Goal: Task Accomplishment & Management: Complete application form

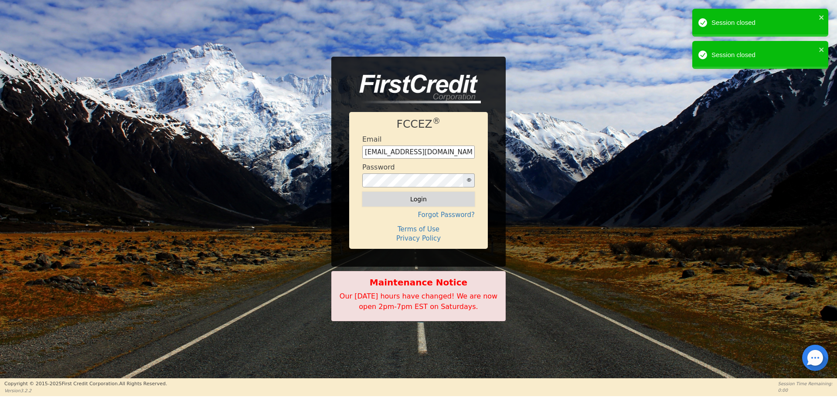
click at [416, 200] on button "Login" at bounding box center [418, 199] width 112 height 15
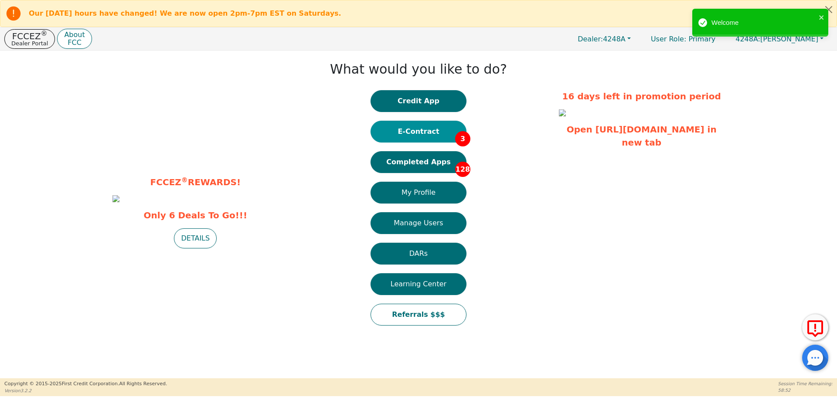
click at [407, 133] on button "E-Contract 3" at bounding box center [418, 132] width 96 height 22
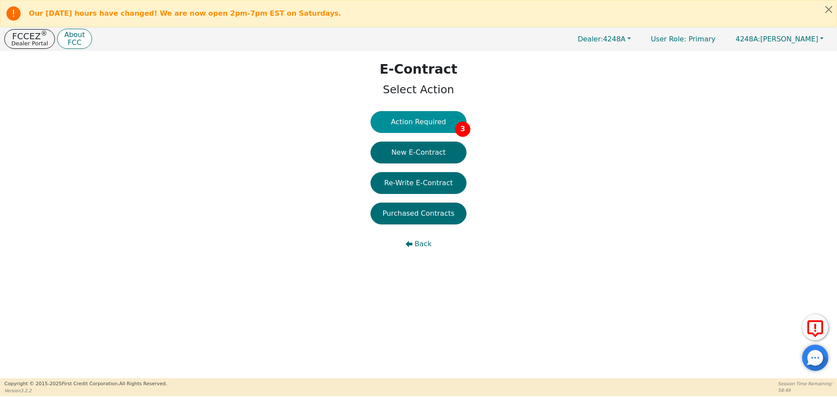
click at [410, 120] on button "Action Required 3" at bounding box center [418, 122] width 96 height 22
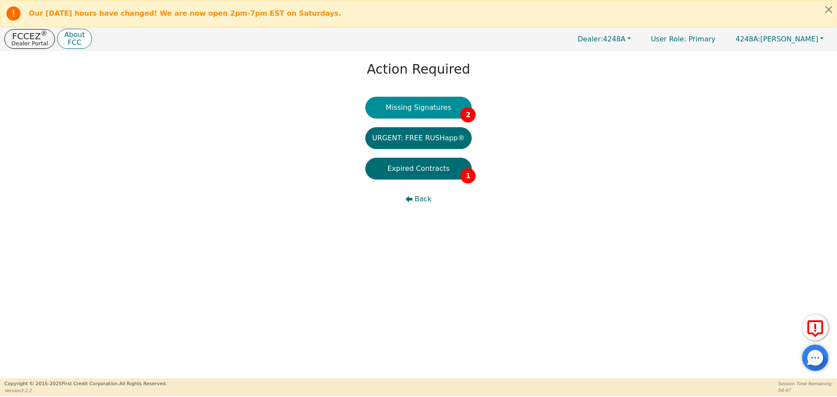
click at [410, 112] on button "Missing Signatures 2" at bounding box center [418, 108] width 107 height 22
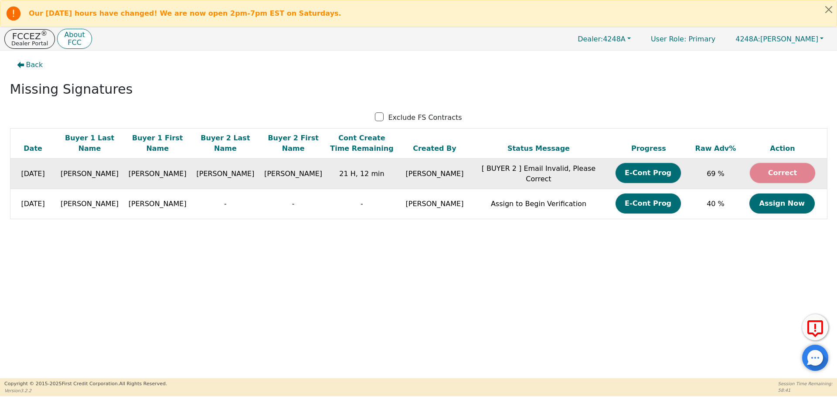
click at [758, 174] on button "Correct" at bounding box center [782, 173] width 65 height 20
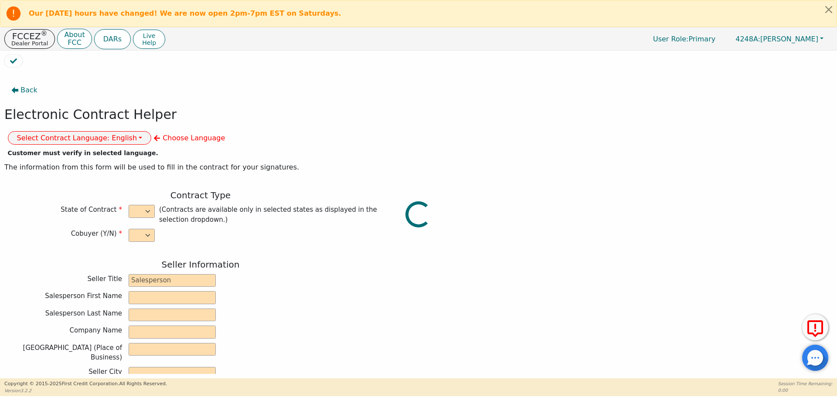
select select "y"
type input "owner"
type input "Ivonne"
type input "Madrid"
type input "AQUA REMACH LLC"
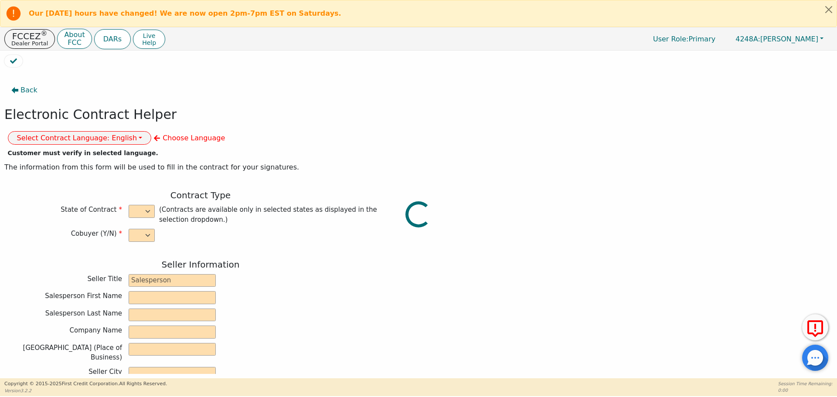
type input "13746 OFFICE PARK DR"
type input "HOUSTON"
select select "TX"
type input "77070"
type input "WATER SYSTEMS"
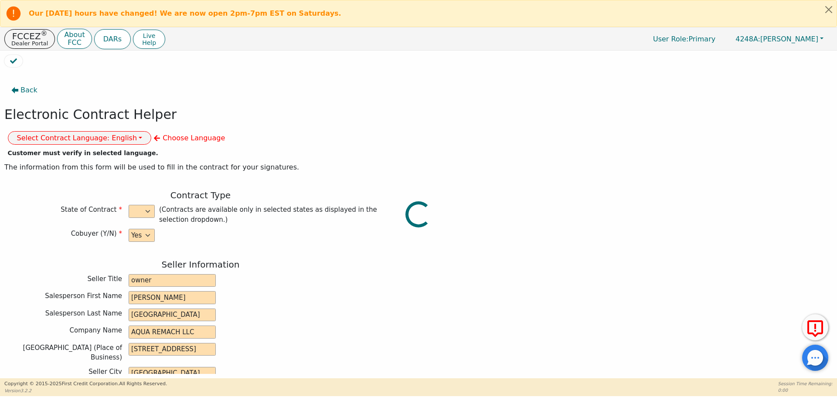
type input "whole house"
type input "S2156437"
type input "WARREN"
type input "ALLISON"
type input "warrenallison8@gmail.com"
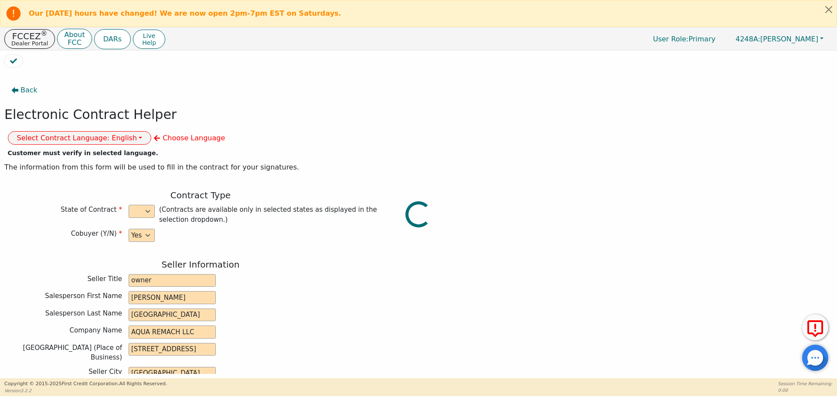
type input "warrenallison8@gmail.com"
type input "HAZEL"
type input "SMITH"
type input "haz31smith1@gmail.com"
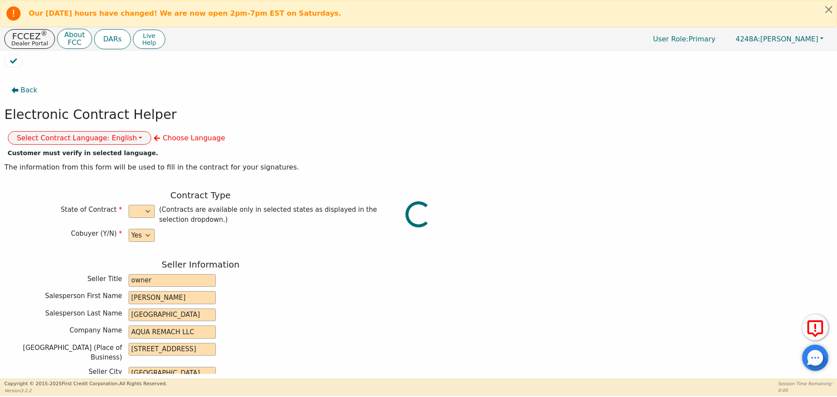
type input "5307 RIDGEVAN DR"
type input "HOUSTON"
type input "Houston"
select select "TX"
type input "77053"
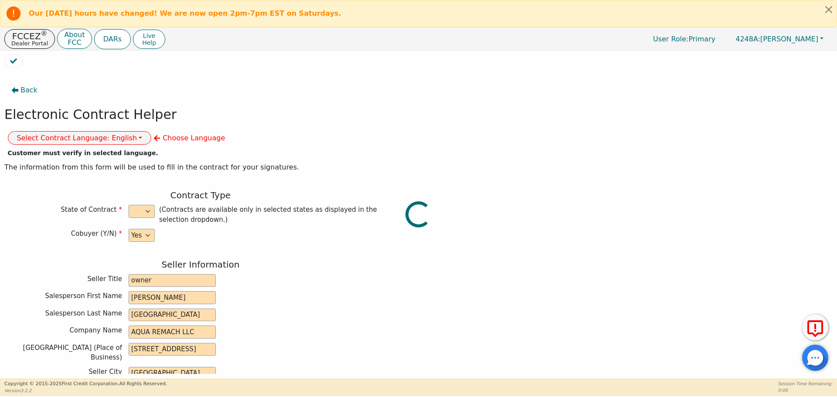
type input "2025-09-15"
type input "17.99"
type input "2025-10-11"
type input "60"
type input "0"
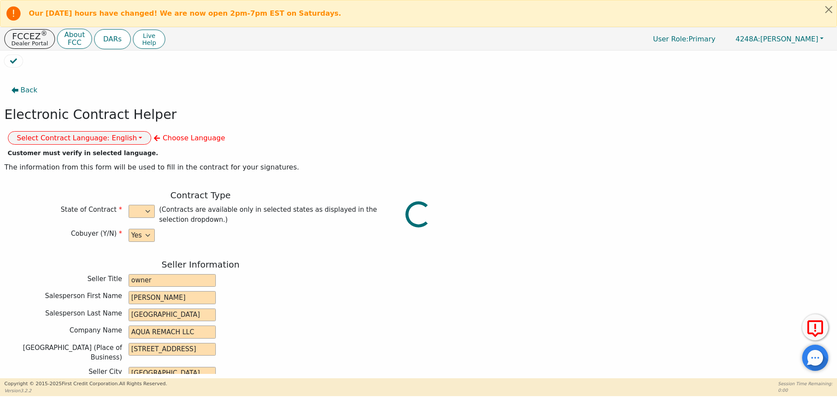
type input "3900.00"
type input "0.00"
checkbox input "true"
type input "0.00"
checkbox input "true"
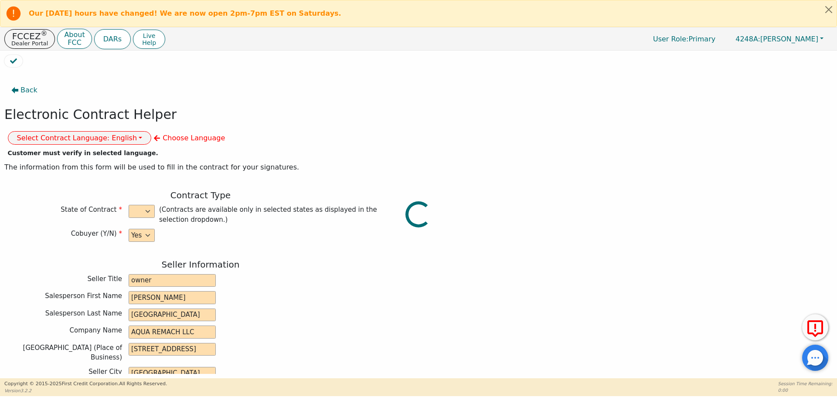
type input "0.00"
type input "3900.00"
type input "5940.60"
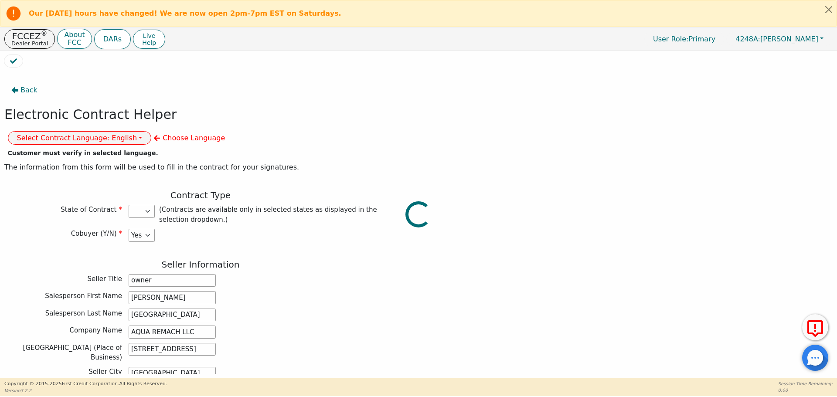
select select "TX"
click at [26, 47] on button "FCCEZ ® Dealer Portal" at bounding box center [29, 39] width 51 height 20
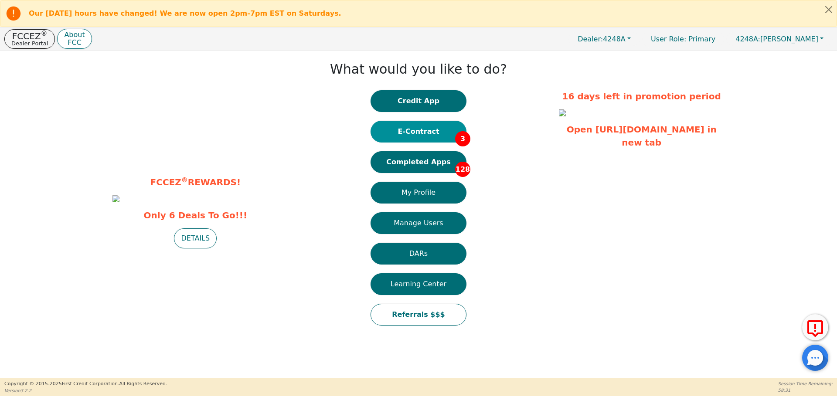
click at [403, 132] on button "E-Contract 3" at bounding box center [418, 132] width 96 height 22
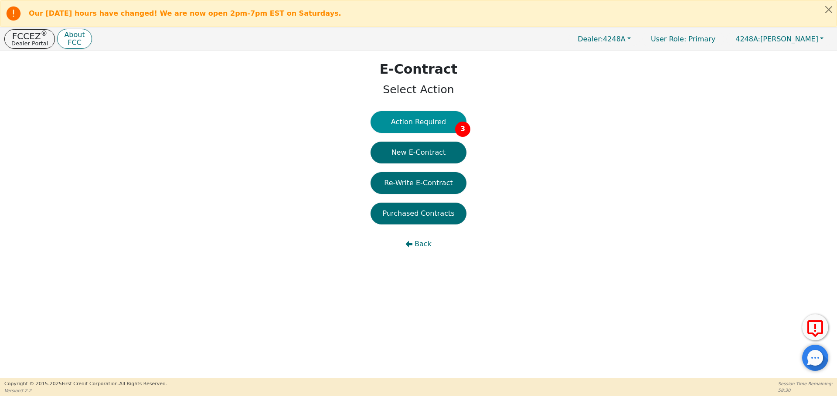
click at [401, 129] on button "Action Required 3" at bounding box center [418, 122] width 96 height 22
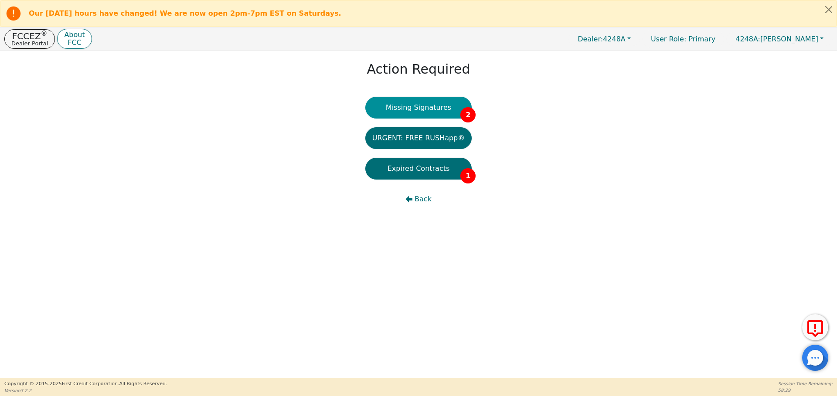
click at [399, 105] on button "Missing Signatures 2" at bounding box center [418, 108] width 107 height 22
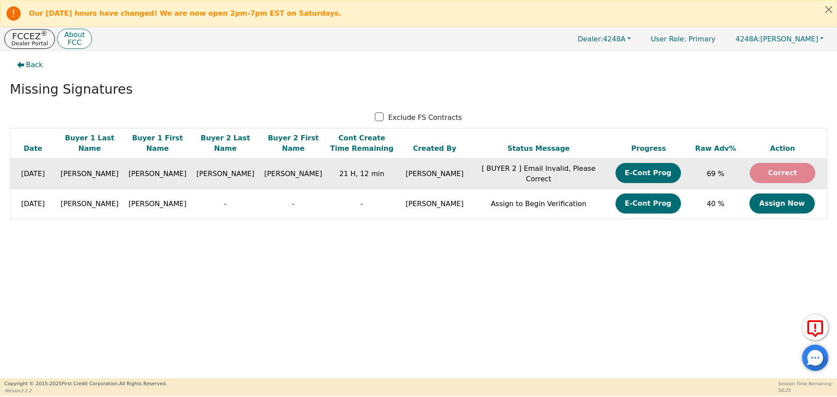
click at [768, 169] on button "Correct" at bounding box center [782, 173] width 65 height 20
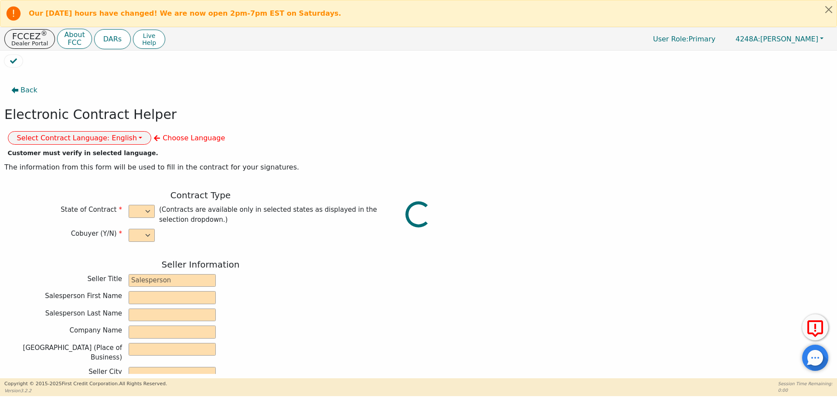
select select "y"
type input "owner"
type input "Ivonne"
type input "Madrid"
type input "AQUA REMACH LLC"
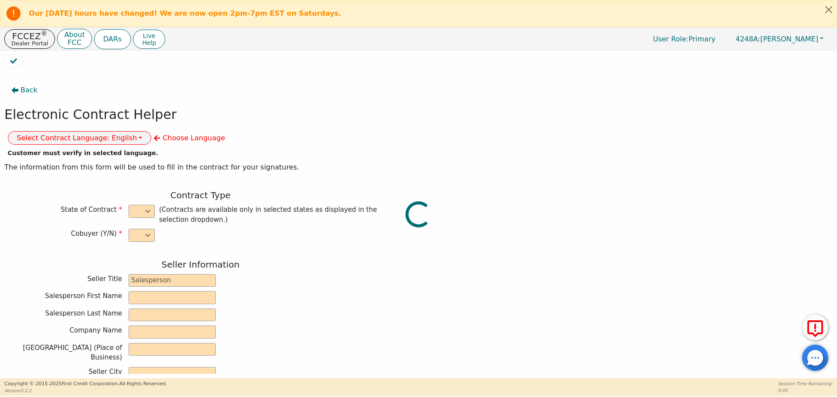
type input "13746 OFFICE PARK DR"
type input "HOUSTON"
select select "TX"
type input "77070"
type input "WATER SYSTEMS"
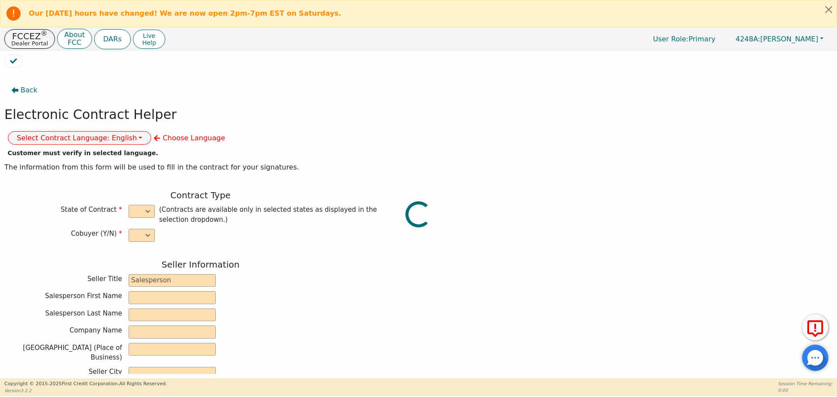
type input "whole house"
type input "S2156437"
type input "WARREN"
type input "ALLISON"
type input "warrenallison8@gmail.com"
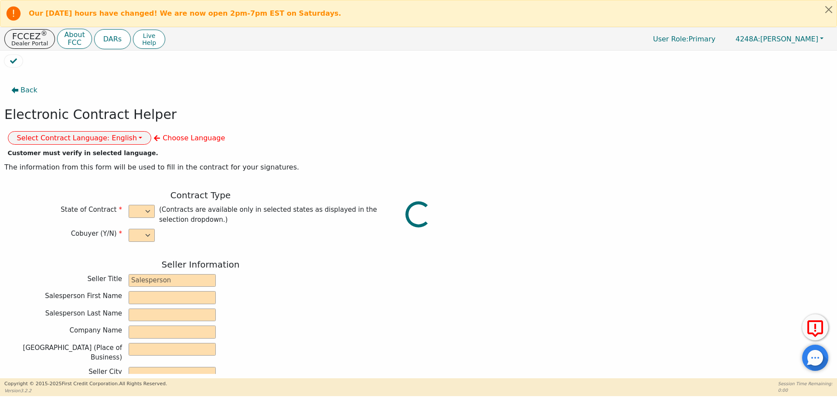
type input "warrenallison8@gmail.com"
type input "HAZEL"
type input "SMITH"
type input "haz31smith1@gmail.com"
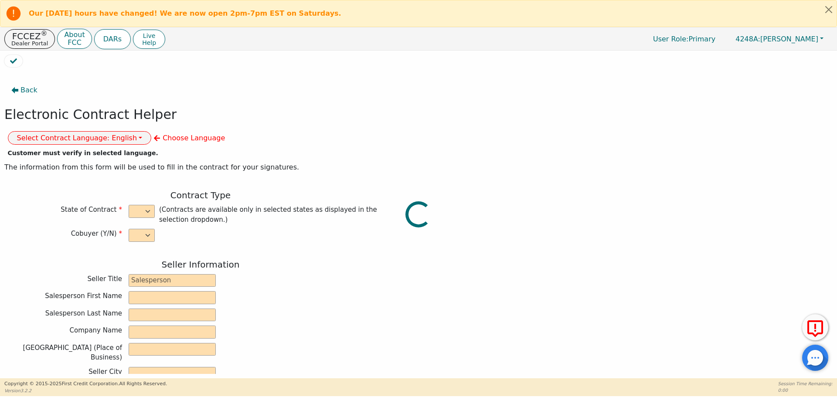
type input "5307 RIDGEVAN DR"
type input "HOUSTON"
type input "Houston"
select select "TX"
type input "77053"
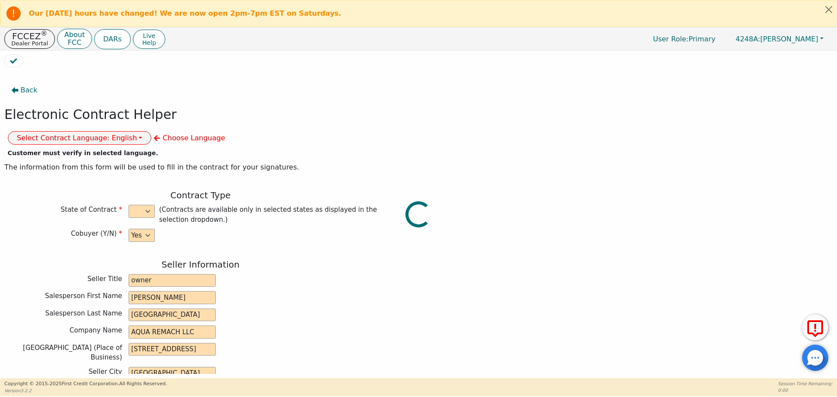
type input "2025-09-15"
type input "17.99"
type input "2025-10-11"
type input "60"
type input "0"
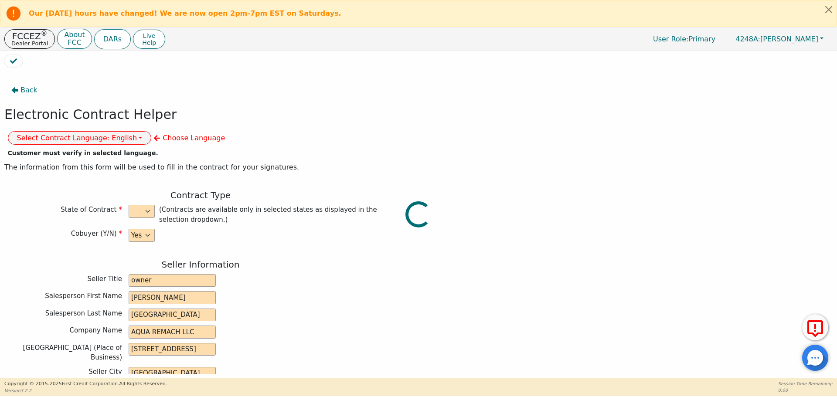
type input "3900.00"
type input "0.00"
checkbox input "true"
type input "0.00"
checkbox input "true"
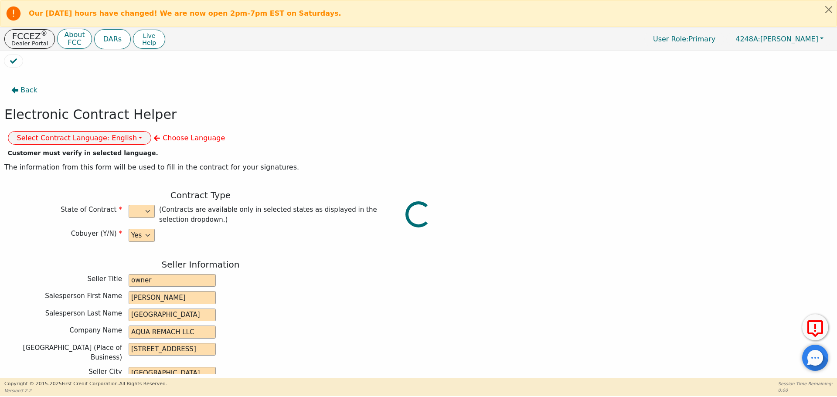
type input "0.00"
type input "3900.00"
type input "5940.60"
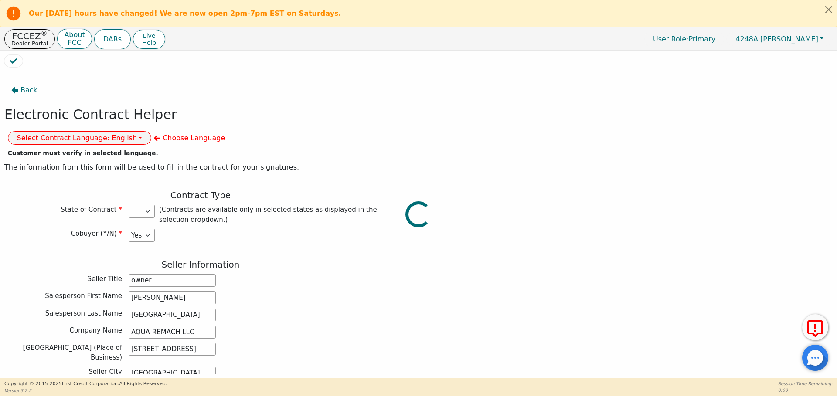
select select "TX"
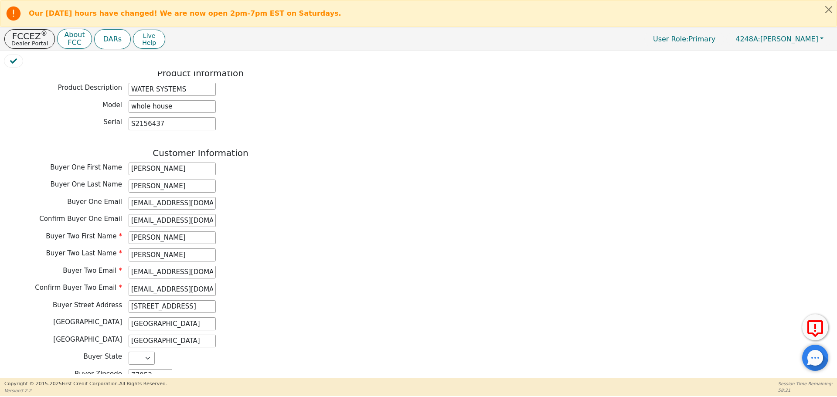
scroll to position [364, 0]
click at [145, 282] on input "haz31smith1@gmail.com" at bounding box center [172, 288] width 87 height 13
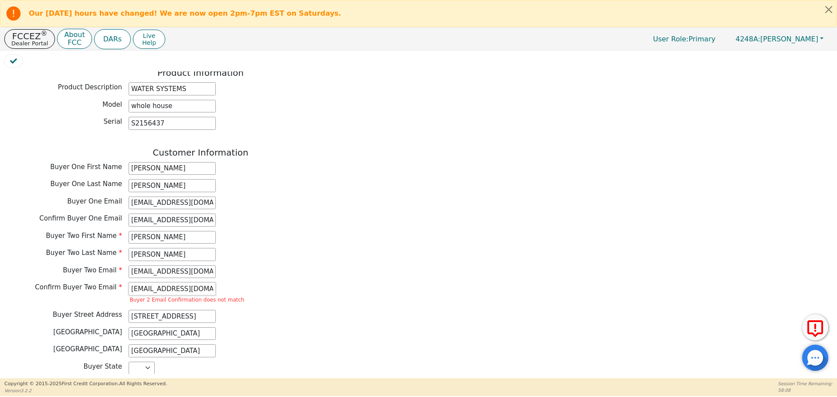
type input "haz3ismith1@gmail.com"
click at [149, 265] on input "haz31smith1@gmail.com" at bounding box center [172, 271] width 87 height 13
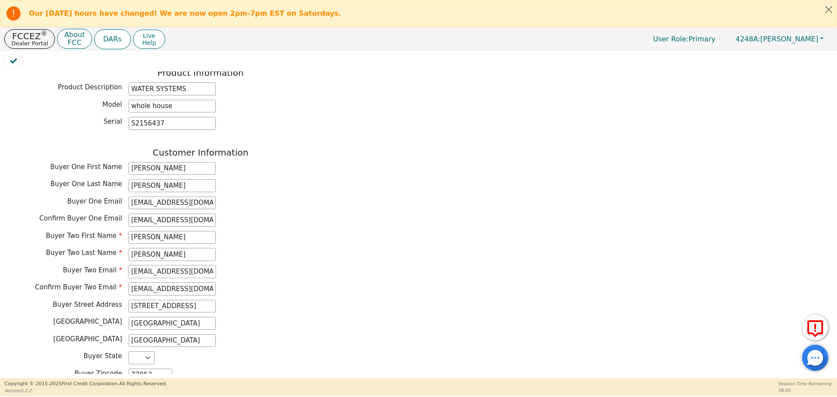
type input "haz3ismith1@gmail.com"
click at [302, 256] on div "Buyer Two First Name HAZEL Buyer Two Last Name SMITH Buyer Two Email haz3ismith…" at bounding box center [200, 264] width 392 height 67
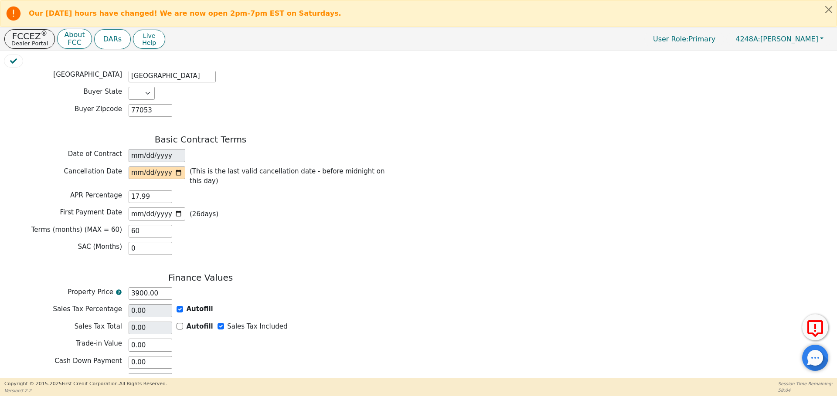
scroll to position [651, 0]
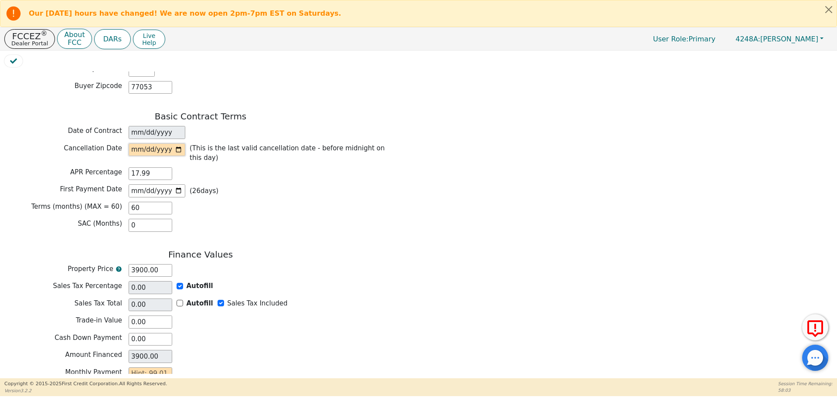
click at [180, 143] on input "date" at bounding box center [157, 149] width 57 height 13
type input "2025-09-18"
click at [242, 202] on div "Terms (months) (MAX = 60) 60" at bounding box center [200, 208] width 392 height 13
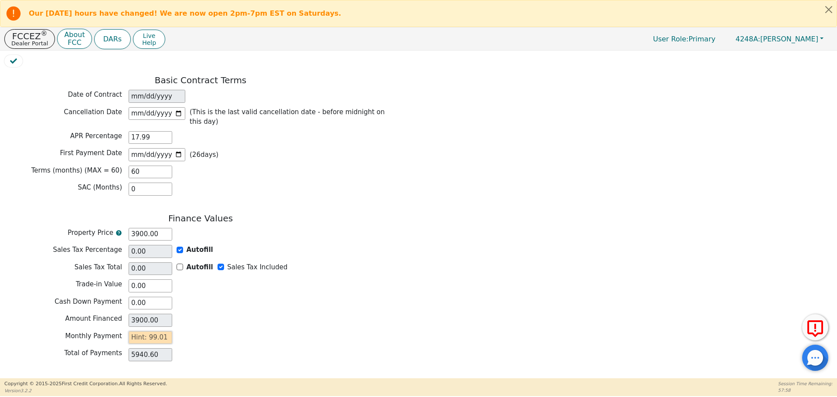
click at [146, 331] on input "text" at bounding box center [151, 337] width 44 height 13
type input "99"
type input "5940.00"
type input "99.01"
type input "5940.60"
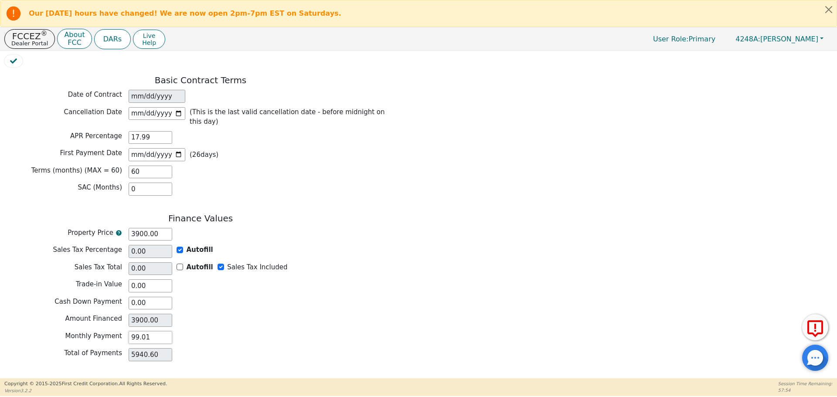
type input "99.01"
click at [57, 379] on button "Review & Begin Contract" at bounding box center [54, 389] width 101 height 20
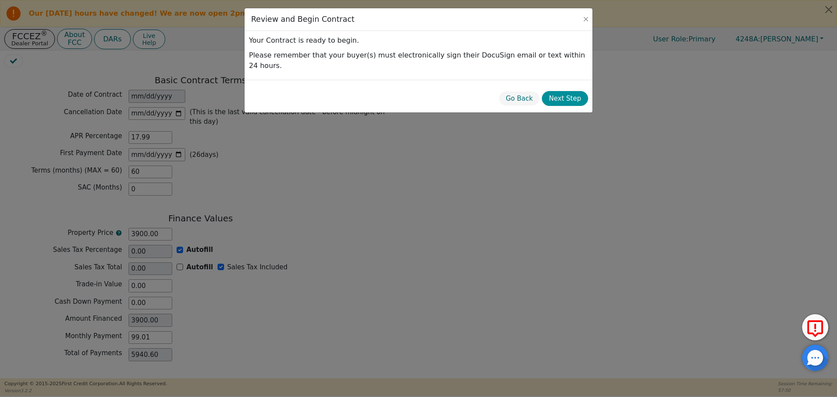
click at [569, 94] on button "Next Step" at bounding box center [565, 98] width 46 height 15
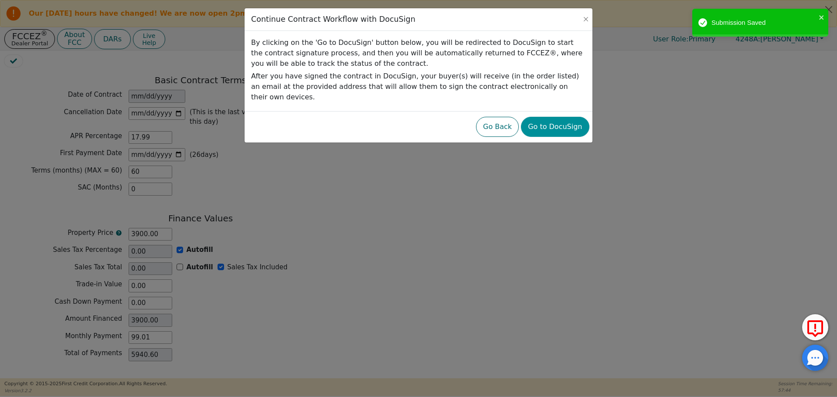
click at [574, 120] on button "Go to DocuSign" at bounding box center [555, 127] width 68 height 20
